Goal: Information Seeking & Learning: Understand process/instructions

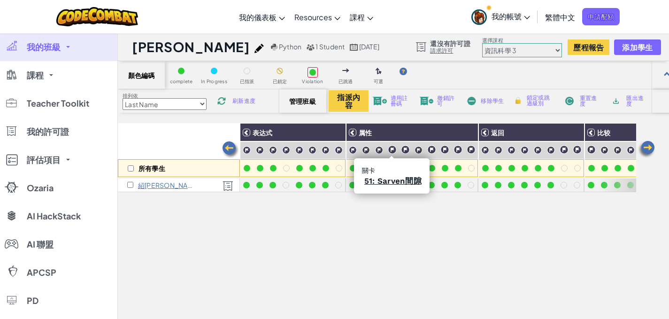
select select "56462f935afde0c6fd30fc8c"
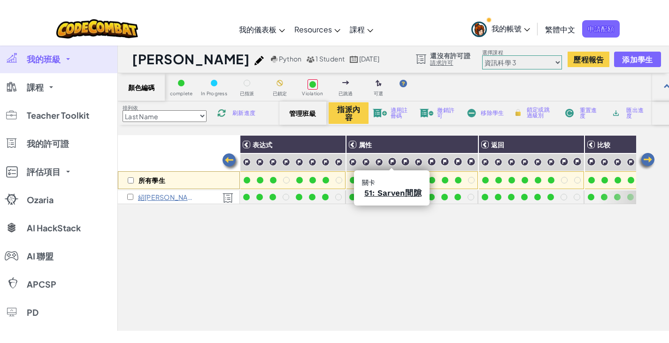
scroll to position [0, 516]
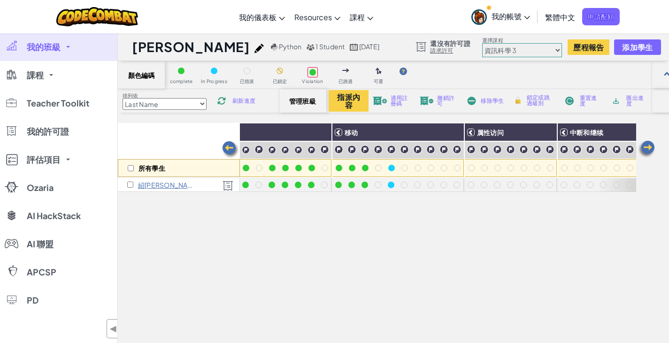
click at [69, 43] on link "我的班級" at bounding box center [58, 47] width 117 height 28
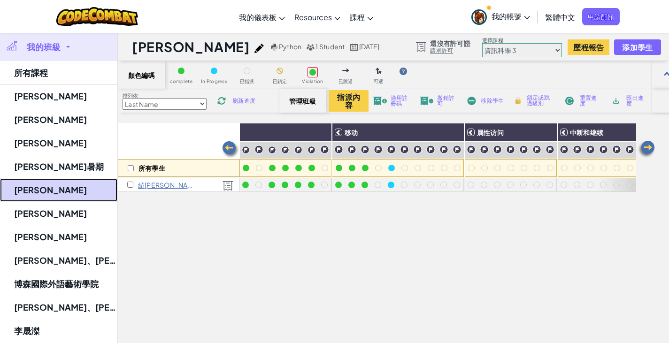
click at [47, 194] on link "[PERSON_NAME]" at bounding box center [58, 189] width 117 height 23
select select "5817d673e85d1220db624ca4"
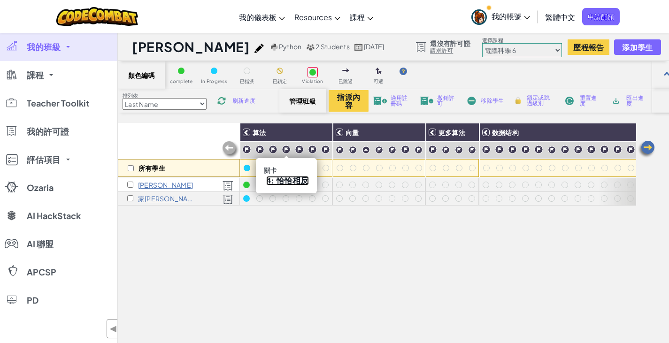
click at [281, 179] on link "4: 恰恰相反" at bounding box center [287, 180] width 43 height 9
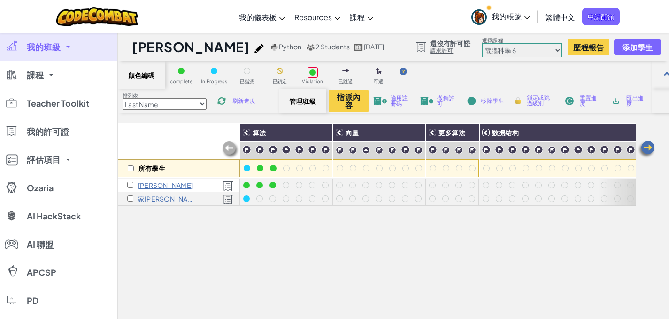
click at [402, 100] on span "適用註冊碼" at bounding box center [401, 100] width 21 height 11
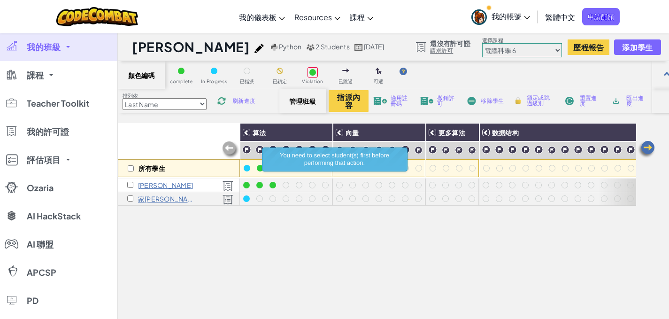
click at [402, 100] on span "適用註冊碼" at bounding box center [401, 100] width 21 height 11
click at [59, 43] on span "我的班級" at bounding box center [44, 47] width 34 height 8
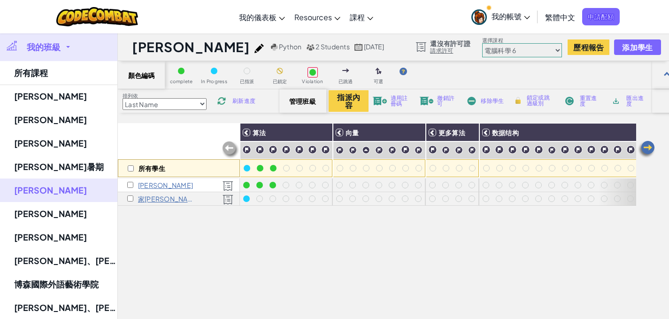
click at [64, 46] on link "我的班級" at bounding box center [58, 47] width 117 height 28
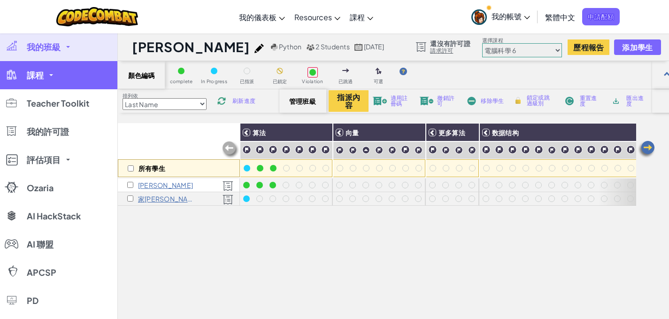
click at [54, 80] on link "課程" at bounding box center [58, 75] width 117 height 28
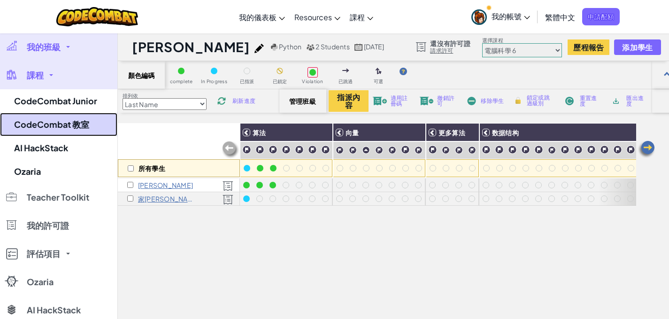
click at [58, 125] on link "CodeCombat 教室" at bounding box center [58, 124] width 117 height 23
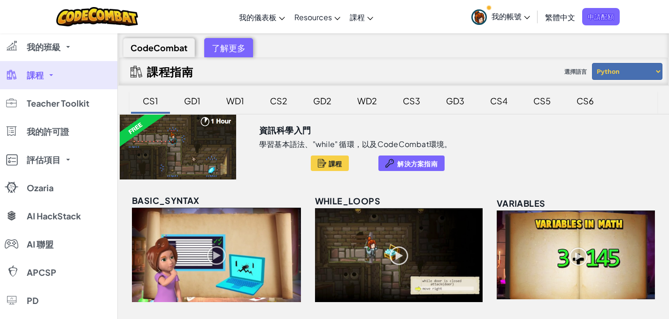
click at [572, 93] on div "CS6" at bounding box center [585, 101] width 36 height 22
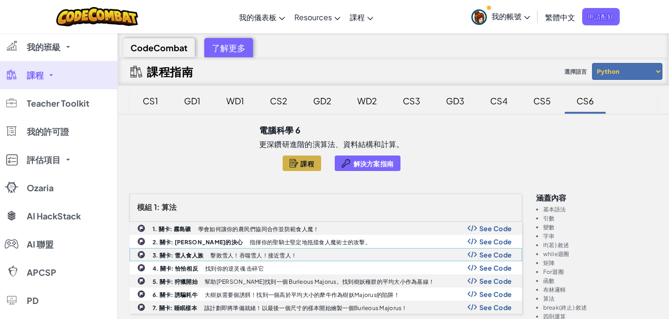
scroll to position [141, 0]
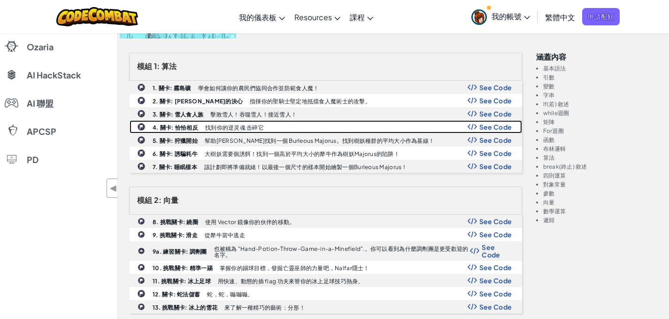
click at [484, 127] on span "See Code" at bounding box center [495, 127] width 33 height 8
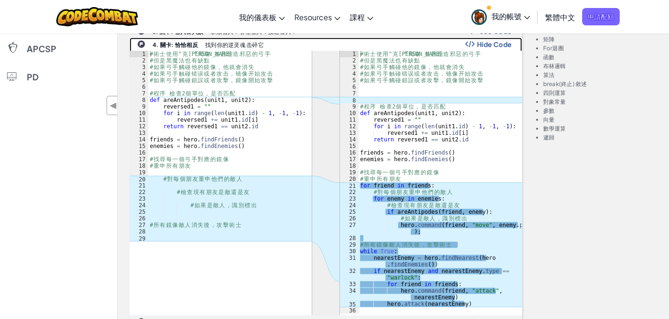
scroll to position [235, 0]
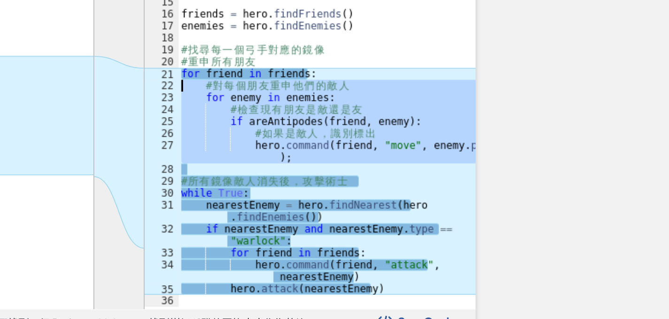
drag, startPoint x: 426, startPoint y: 226, endPoint x: 352, endPoint y: 176, distance: 90.0
click at [352, 176] on div "1 2 3 4 5 6 7 8 9 10 11 12 13 14 15 16 17 18 19 20 21 22 23 24 25 26 27 28 29 3…" at bounding box center [431, 170] width 182 height 263
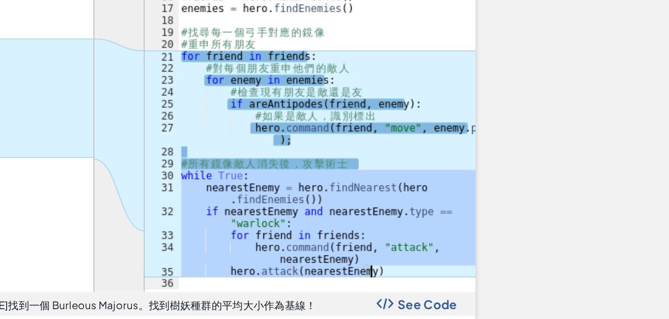
drag, startPoint x: 361, startPoint y: 241, endPoint x: 480, endPoint y: 291, distance: 129.8
click at [480, 291] on div "# 術 士 使 用 " 克 隆 “ [PERSON_NAME] 並 且 創 造 邪 惡 的 弓 手 # 但 是 黑 魔 法 也 有 缺 點 # 如 果 弓 手…" at bounding box center [440, 177] width 164 height 276
click at [480, 291] on div "# 術 士 使 用 " 克 隆 “ [PERSON_NAME] 並 且 創 造 邪 惡 的 弓 手 # 但 是 黑 魔 法 也 有 缺 點 # 如 果 弓 手…" at bounding box center [439, 170] width 163 height 263
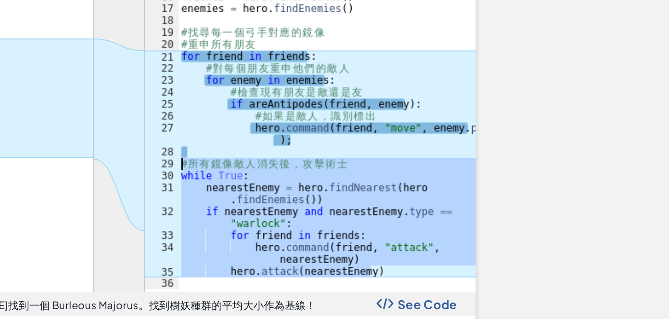
drag, startPoint x: 480, startPoint y: 291, endPoint x: 349, endPoint y: 233, distance: 143.3
click at [349, 233] on div "hero.attack(nearestEnemy) 1 2 3 4 5 6 7 8 9 10 11 12 13 14 15 16 17 18 19 20 21…" at bounding box center [431, 170] width 182 height 263
click at [377, 232] on div "# 術 士 使 用 " 克 隆 “ [PERSON_NAME] 並 且 創 造 邪 惡 的 弓 手 # 但 是 黑 魔 法 也 有 缺 點 # 如 果 弓 手…" at bounding box center [439, 170] width 163 height 263
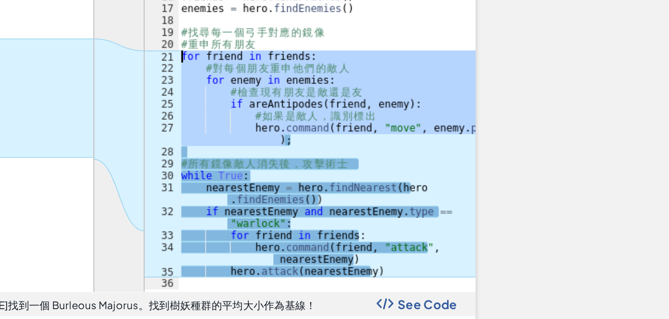
drag, startPoint x: 440, startPoint y: 222, endPoint x: 351, endPoint y: 176, distance: 100.2
click at [351, 176] on div "# 所有鏡像敵人消失後，攻擊術士 1 2 3 4 5 6 7 8 9 10 11 12 13 14 15 16 17 18 19 20 21 22 23 24…" at bounding box center [431, 170] width 182 height 263
type textarea "for friend in friends: # 對每個朋友重申他們的敵人"
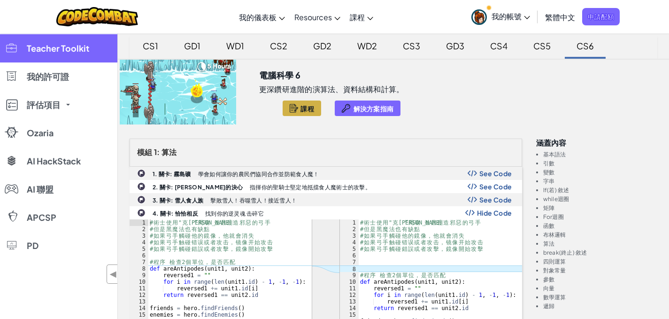
scroll to position [0, 0]
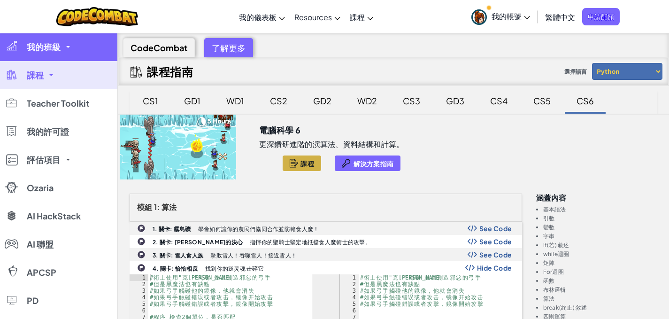
click at [68, 52] on link "我的班級" at bounding box center [58, 47] width 117 height 28
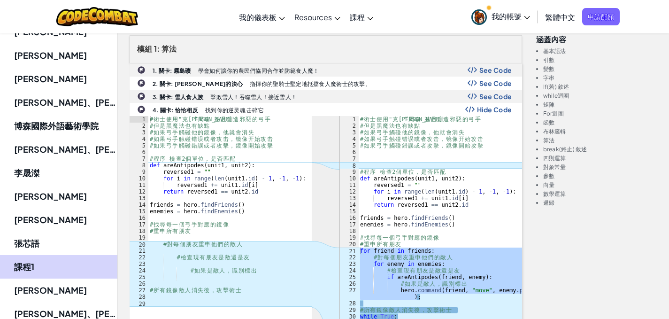
scroll to position [94, 0]
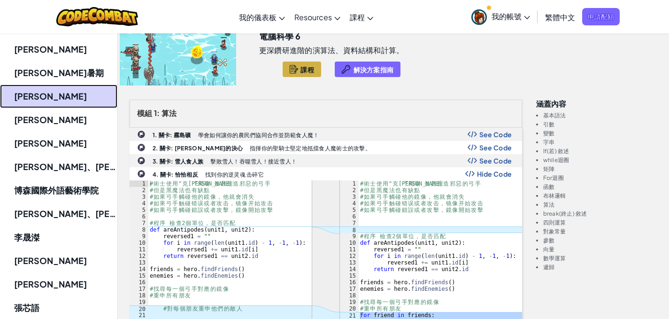
click at [46, 97] on link "[PERSON_NAME]" at bounding box center [58, 96] width 117 height 23
select select "5817d673e85d1220db624ca4"
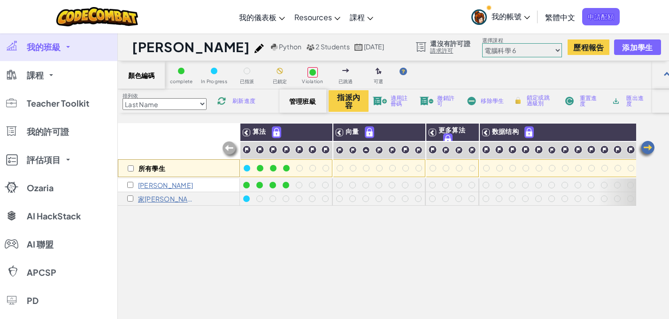
click at [404, 107] on div "指派內容 適用註冊碼 撤銷許可 移除學生 鎖定或跳過級別 重置進度 匯出進度" at bounding box center [490, 101] width 323 height 22
click at [389, 97] on div "指派內容 適用註冊碼 撤銷許可 移除學生 鎖定或跳過級別 重置進度 匯出進度" at bounding box center [490, 101] width 323 height 22
click at [391, 101] on span "適用註冊碼" at bounding box center [401, 100] width 21 height 11
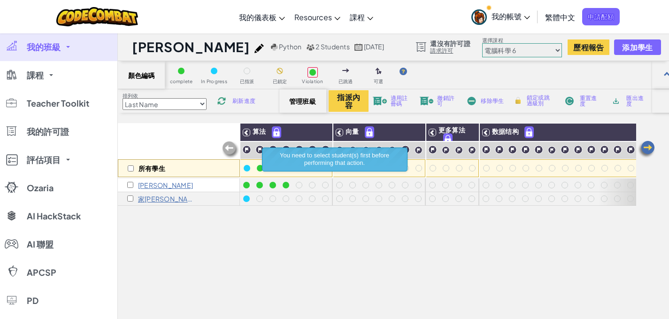
click at [395, 103] on span "適用註冊碼" at bounding box center [401, 100] width 21 height 11
click at [242, 223] on div "所有學生 算法 向量 更多算法 数据结构 高级算法 洛新 [PERSON_NAME]" at bounding box center [377, 259] width 518 height 272
